Goal: Transaction & Acquisition: Purchase product/service

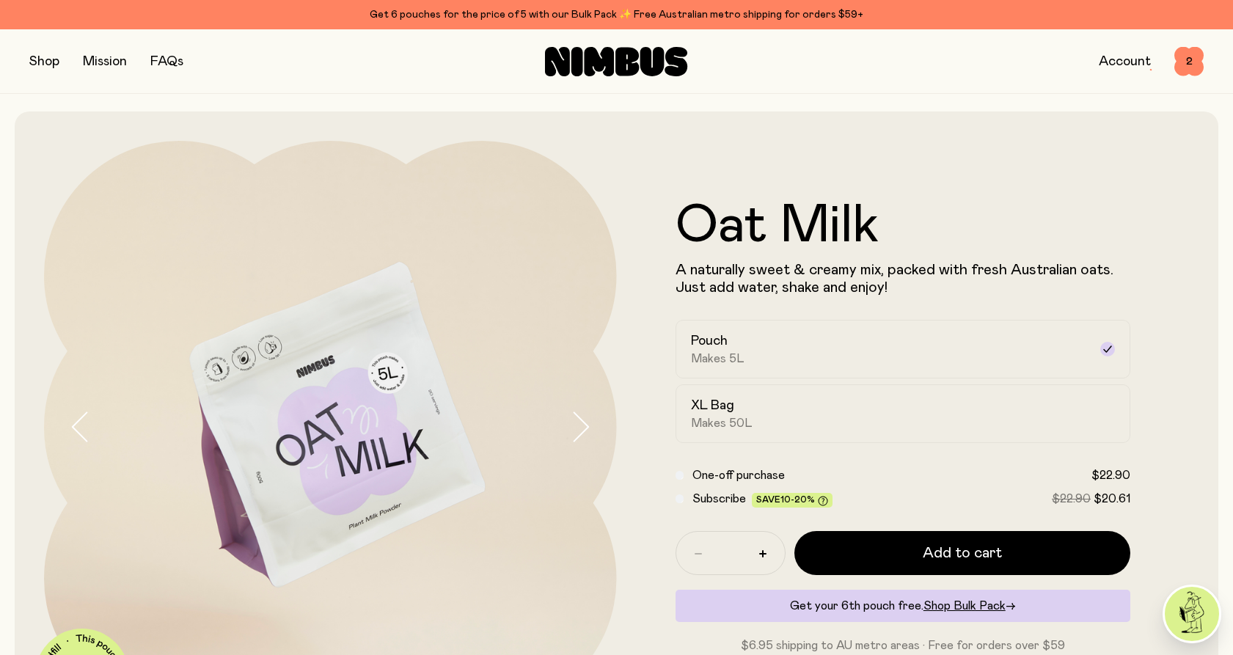
scroll to position [571, 0]
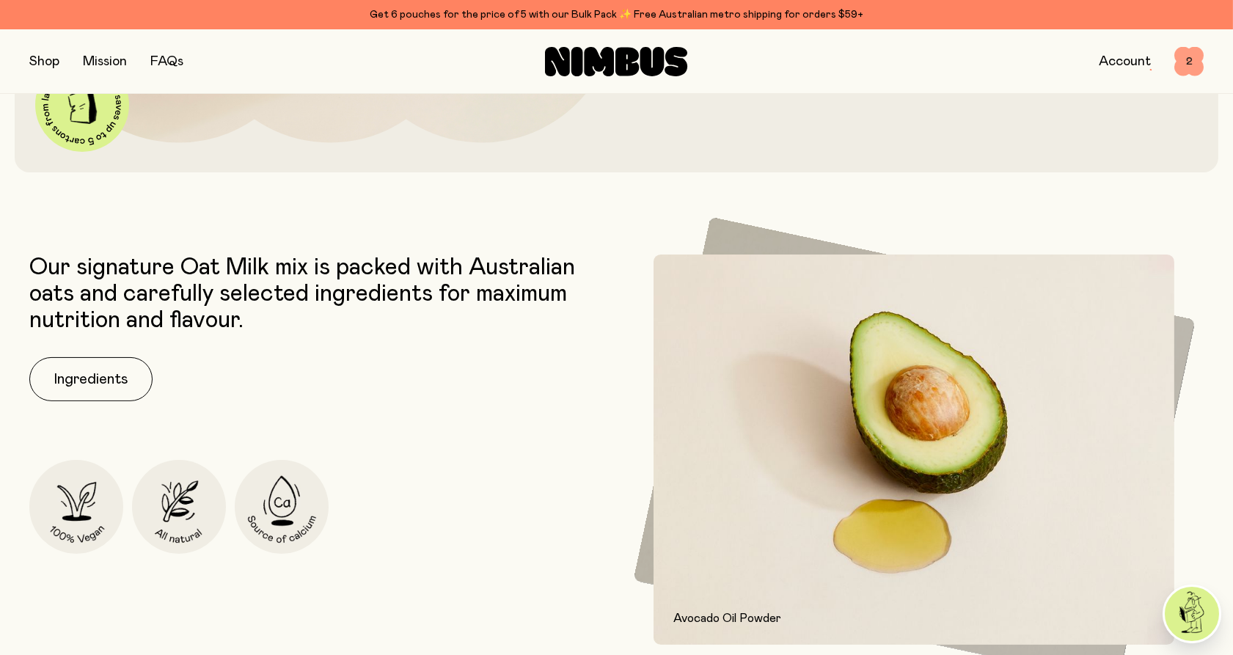
drag, startPoint x: 0, startPoint y: 0, endPoint x: 1186, endPoint y: 60, distance: 1187.5
click at [1186, 60] on span "2" at bounding box center [1188, 61] width 29 height 29
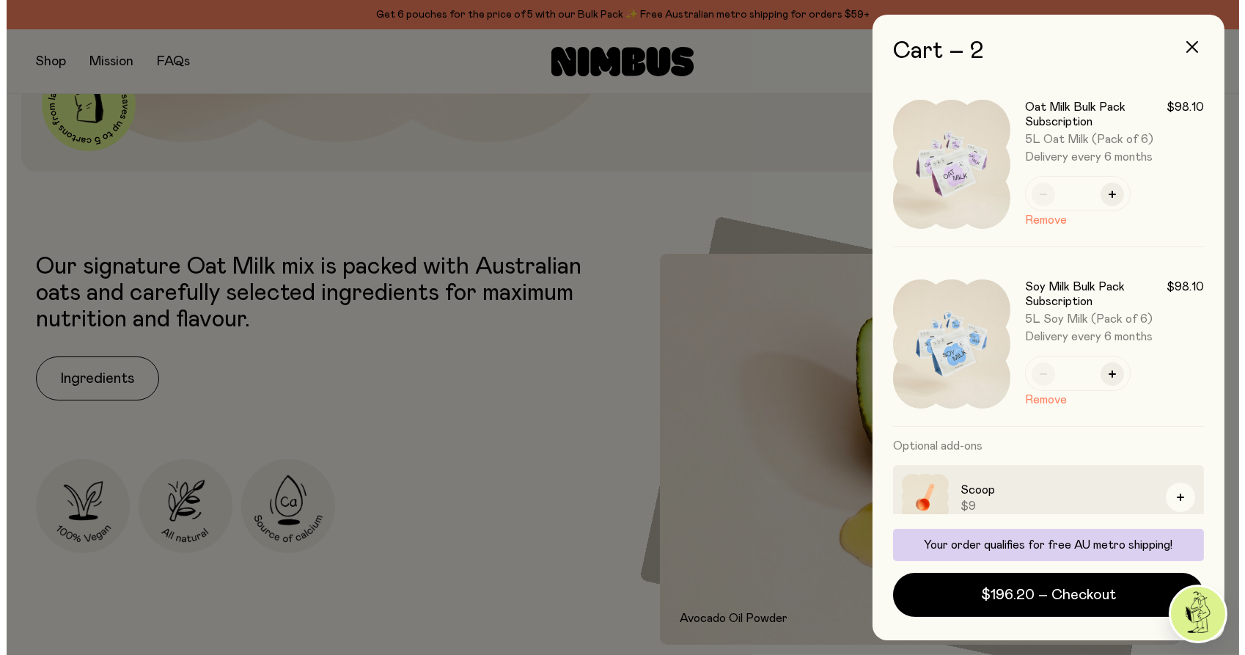
scroll to position [0, 0]
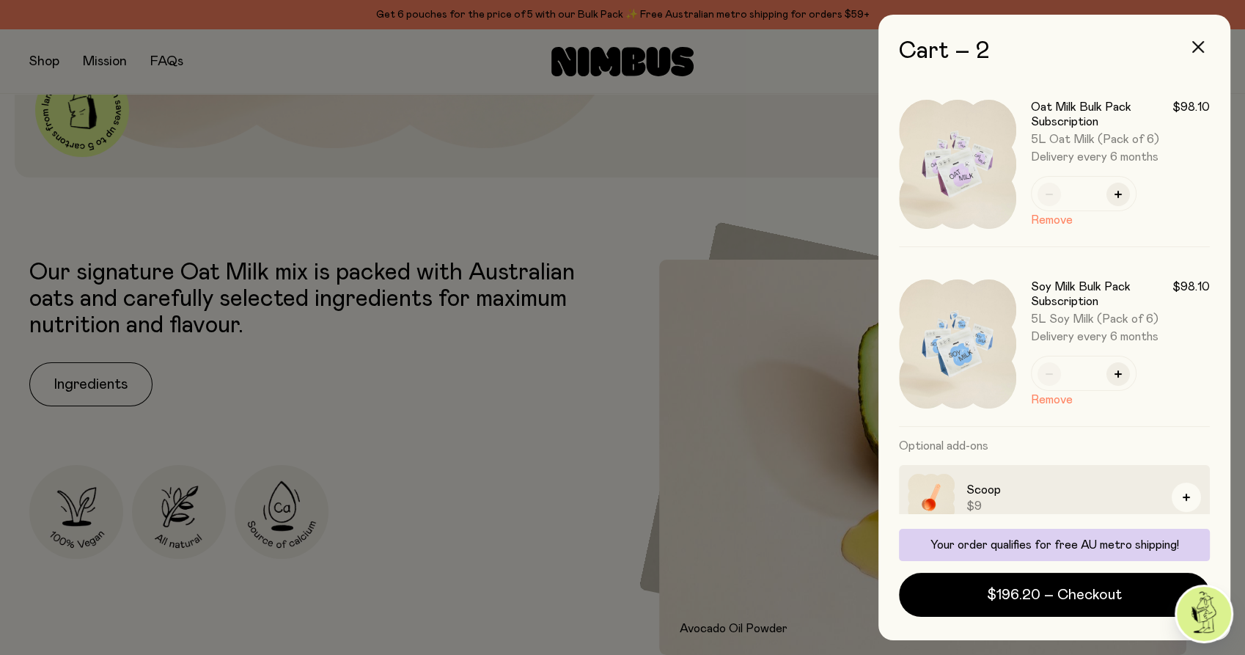
drag, startPoint x: 416, startPoint y: 154, endPoint x: 439, endPoint y: 92, distance: 66.4
click at [417, 151] on div at bounding box center [622, 327] width 1245 height 655
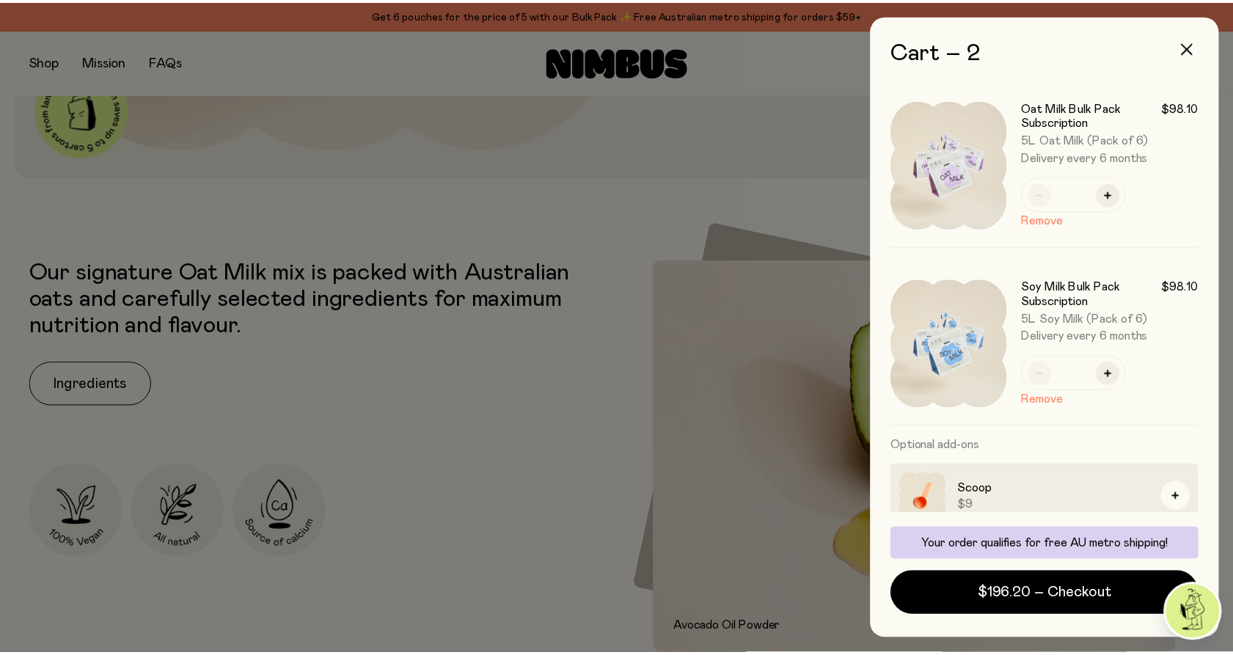
scroll to position [571, 0]
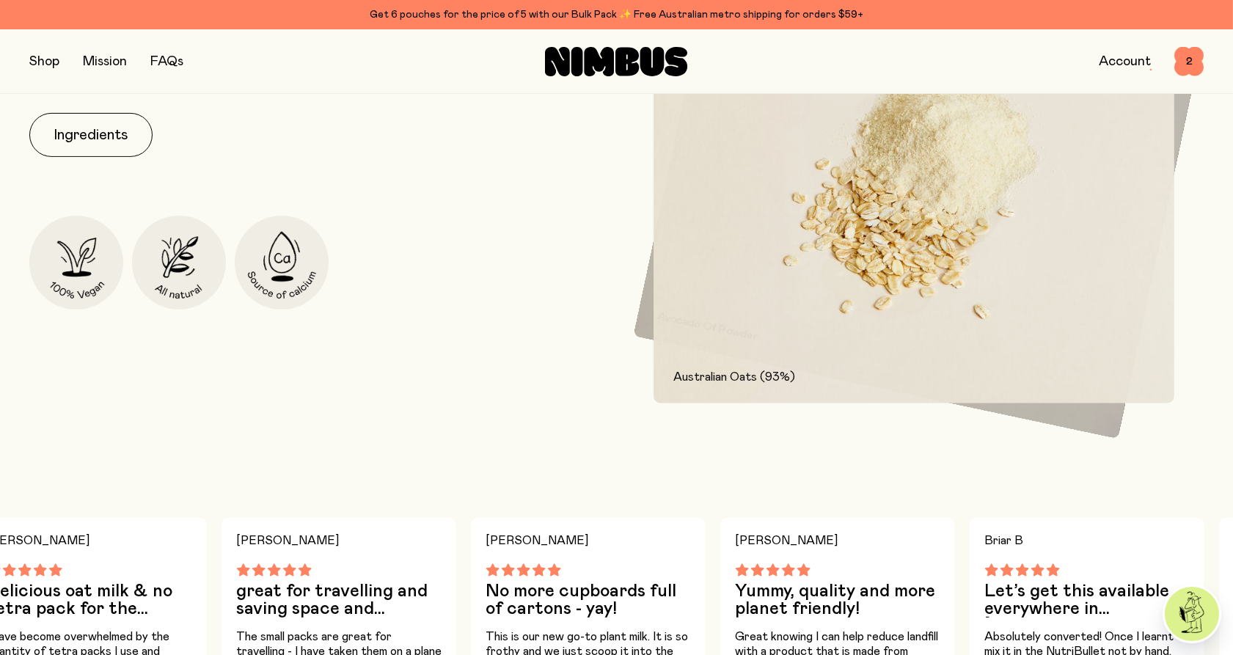
scroll to position [0, 0]
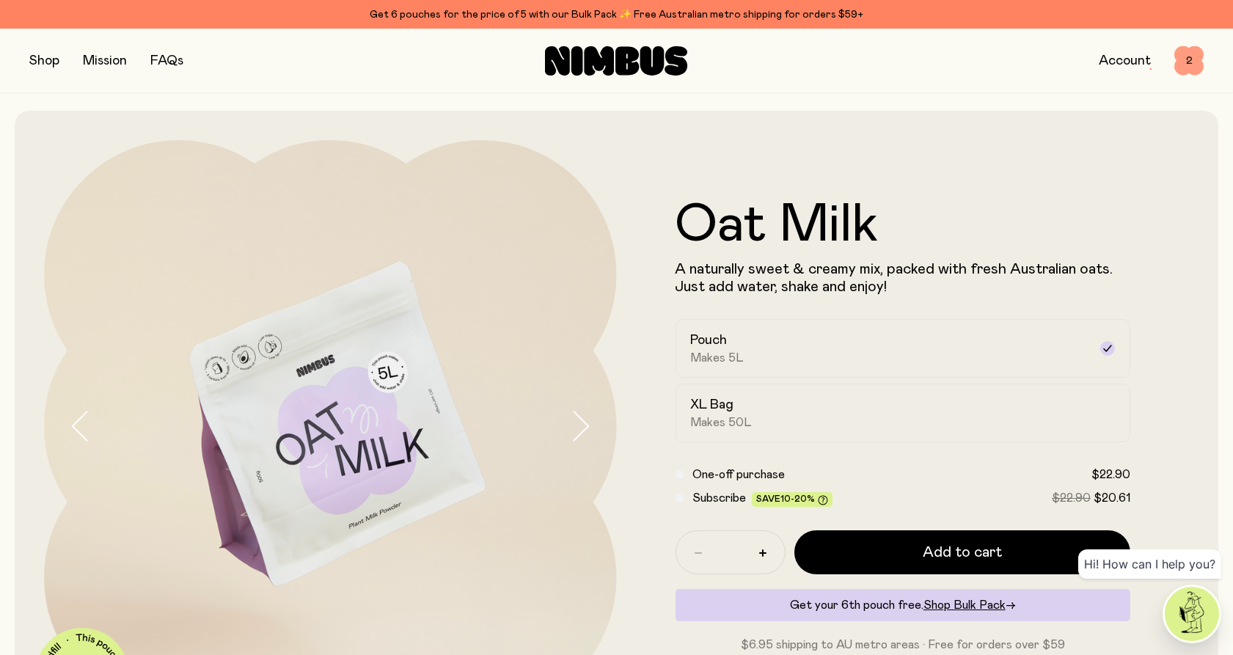
click at [1191, 58] on span "2" at bounding box center [1188, 60] width 29 height 29
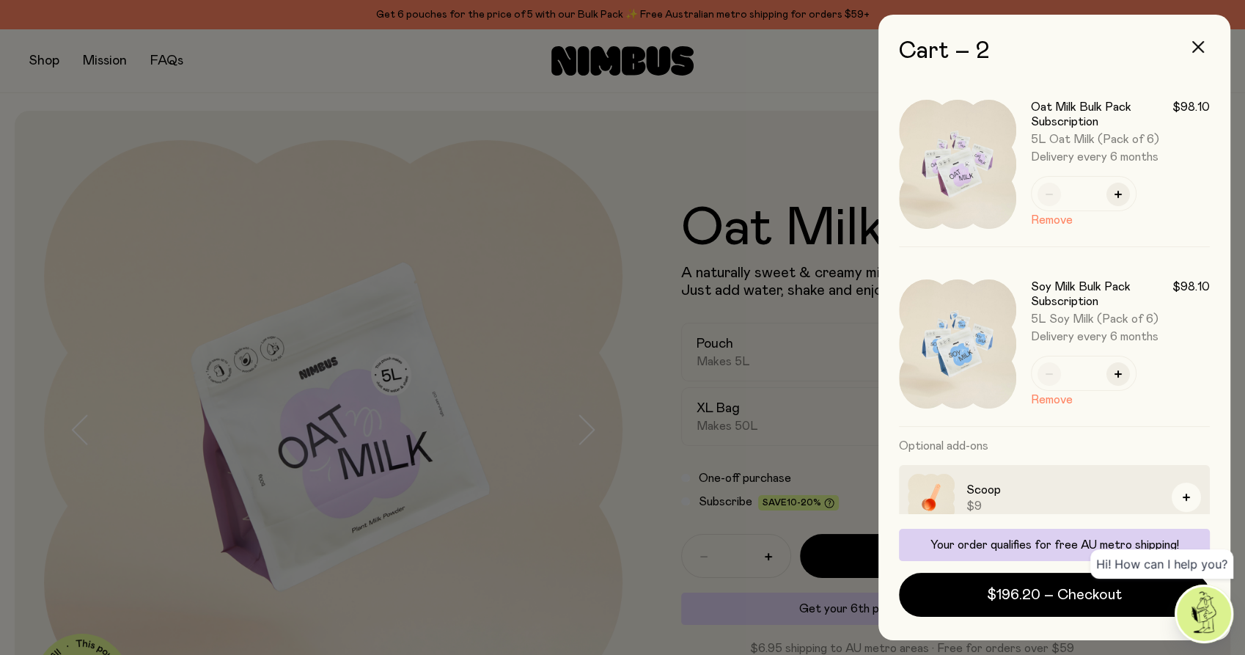
click at [396, 99] on div at bounding box center [622, 327] width 1245 height 655
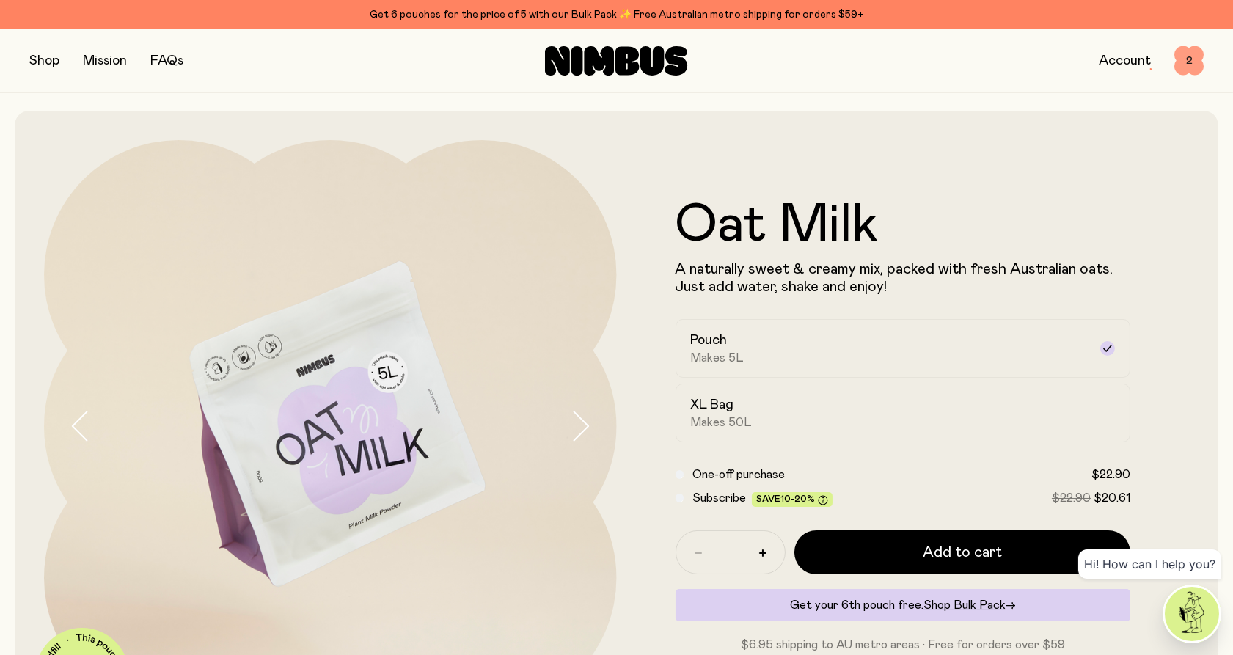
click at [1187, 60] on span "2" at bounding box center [1188, 60] width 29 height 29
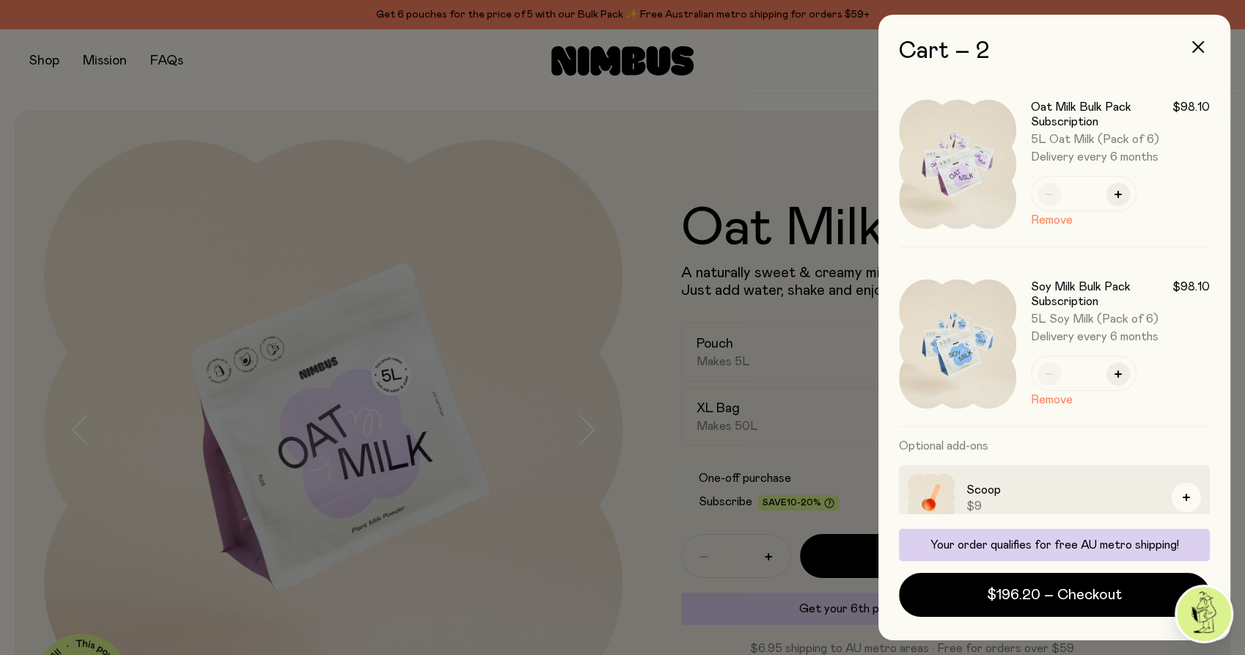
click at [404, 89] on div at bounding box center [622, 327] width 1245 height 655
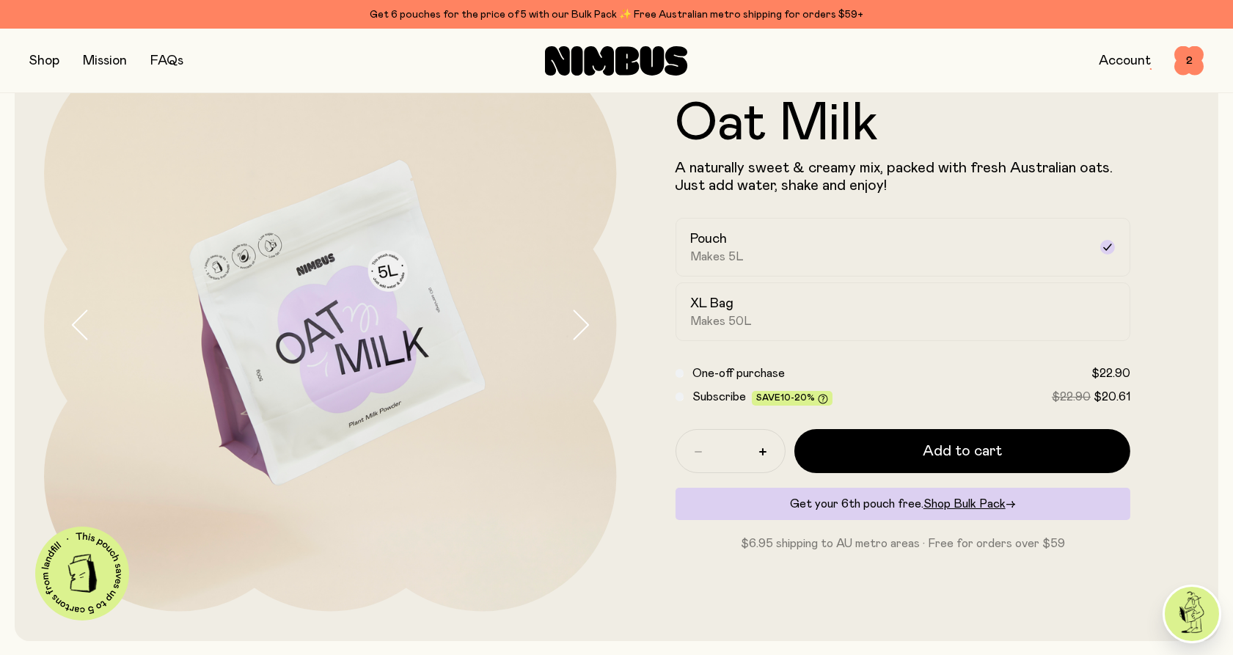
scroll to position [81, 0]
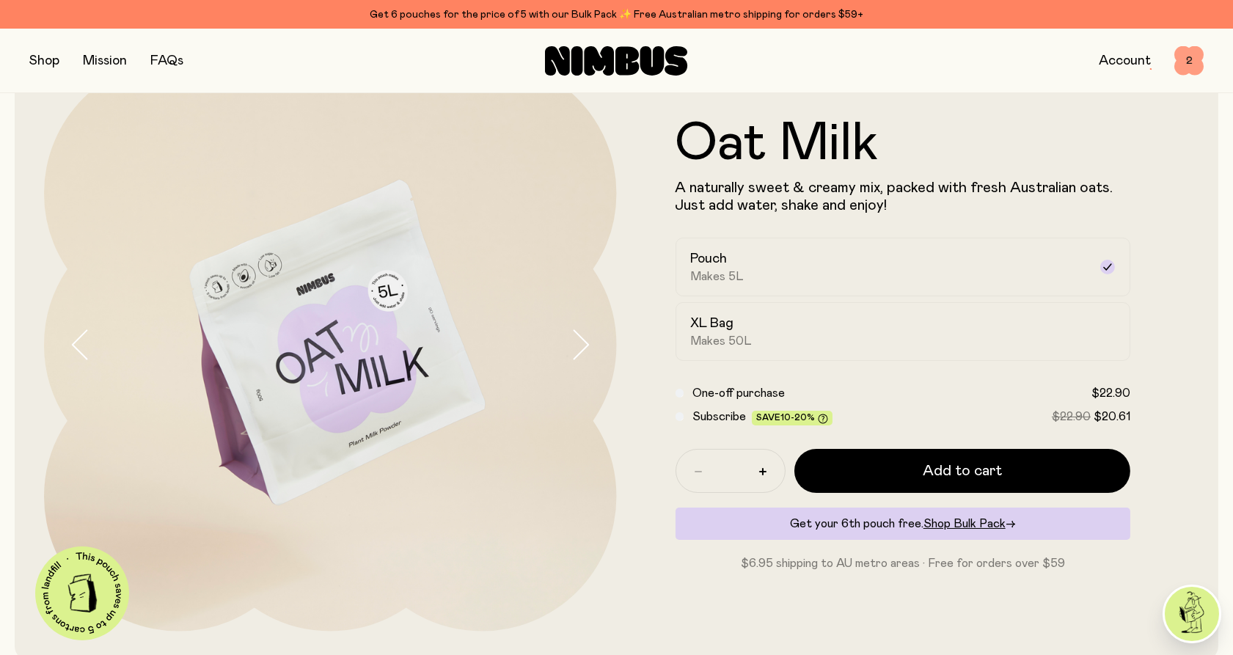
click at [1183, 64] on span "2" at bounding box center [1188, 60] width 29 height 29
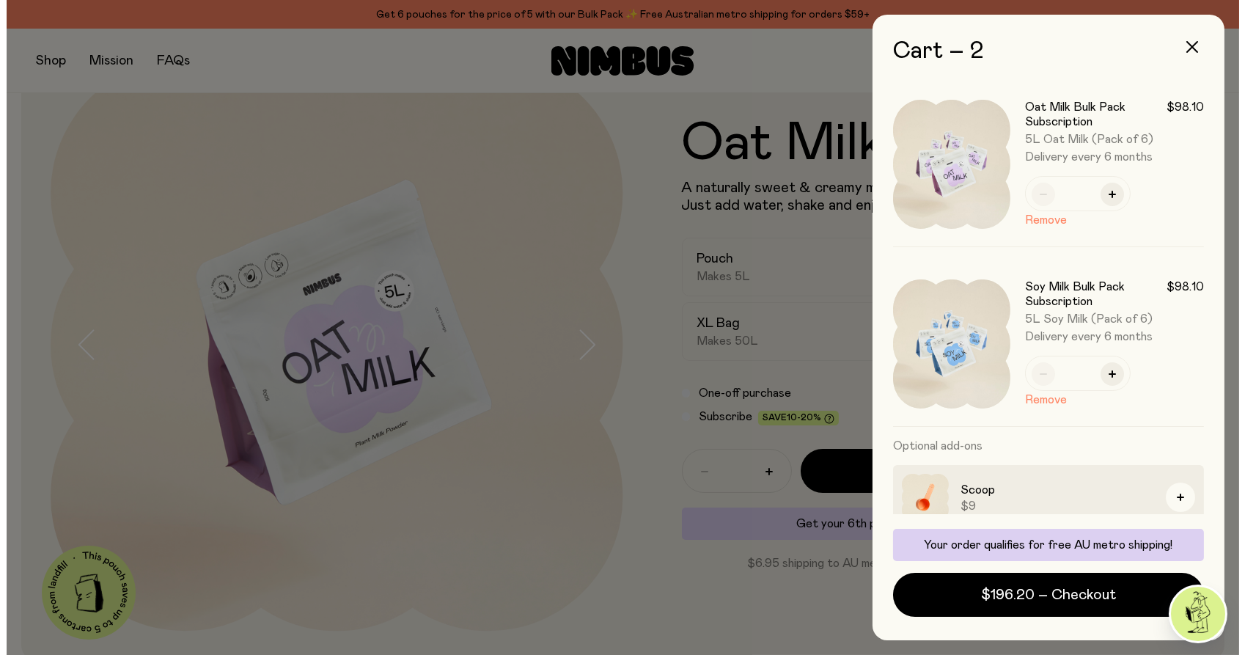
scroll to position [0, 0]
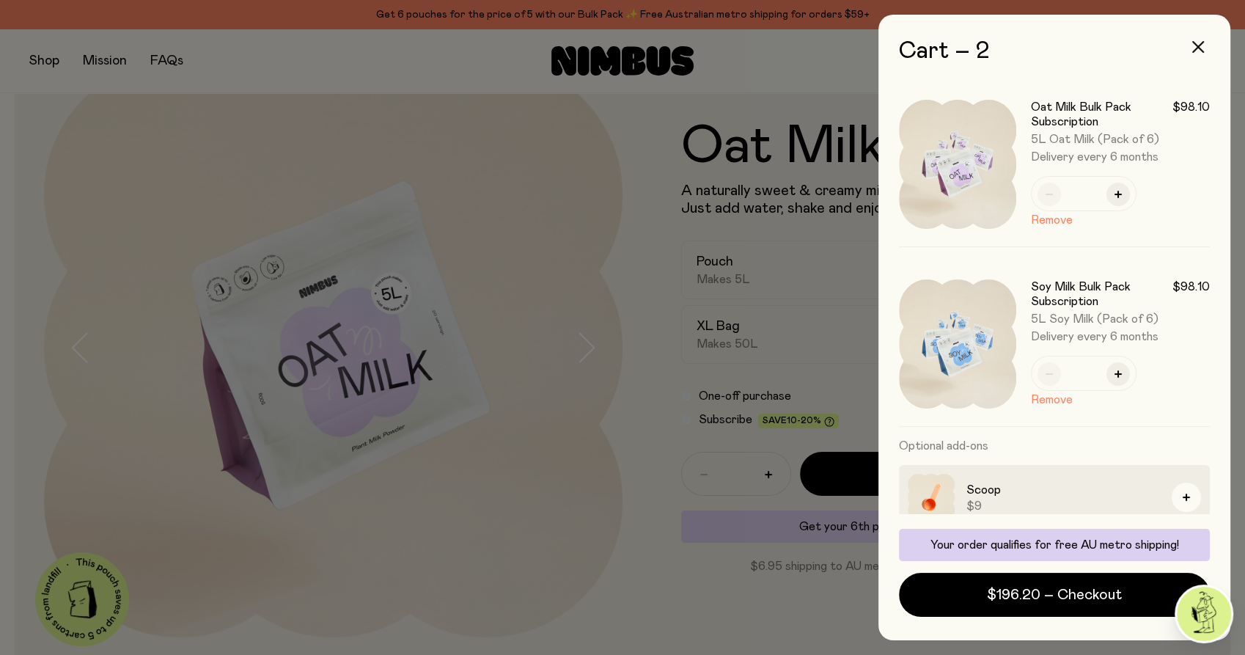
click at [499, 123] on div at bounding box center [622, 327] width 1245 height 655
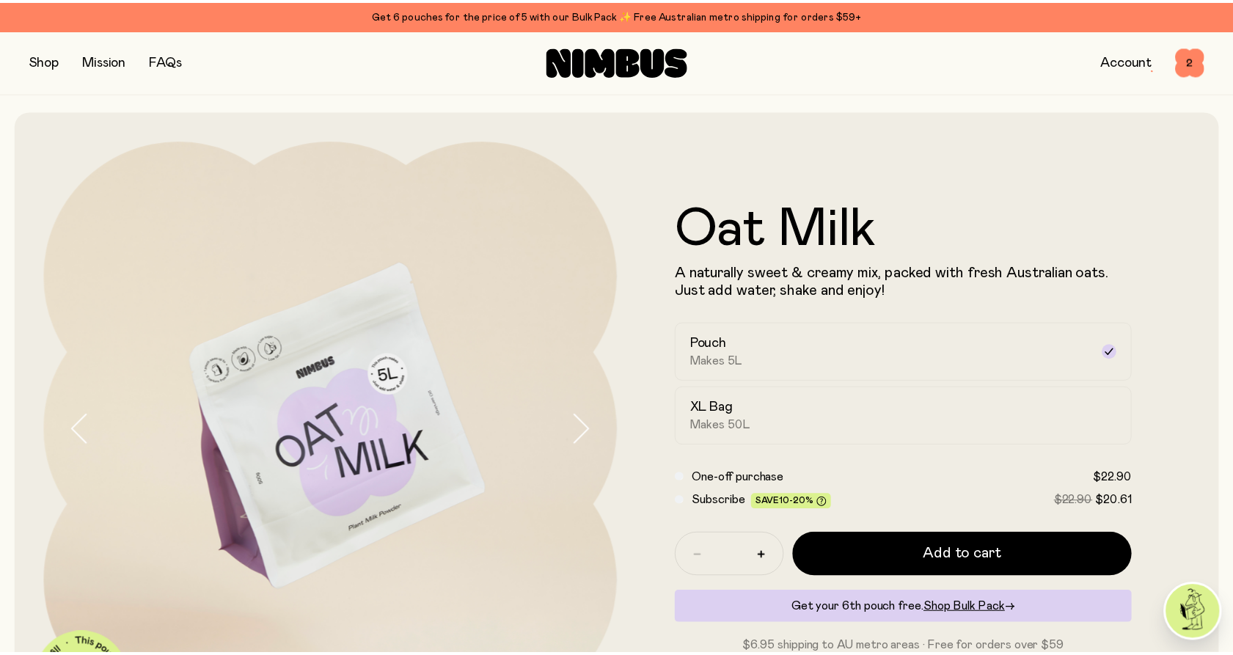
scroll to position [81, 0]
